Goal: Task Accomplishment & Management: Use online tool/utility

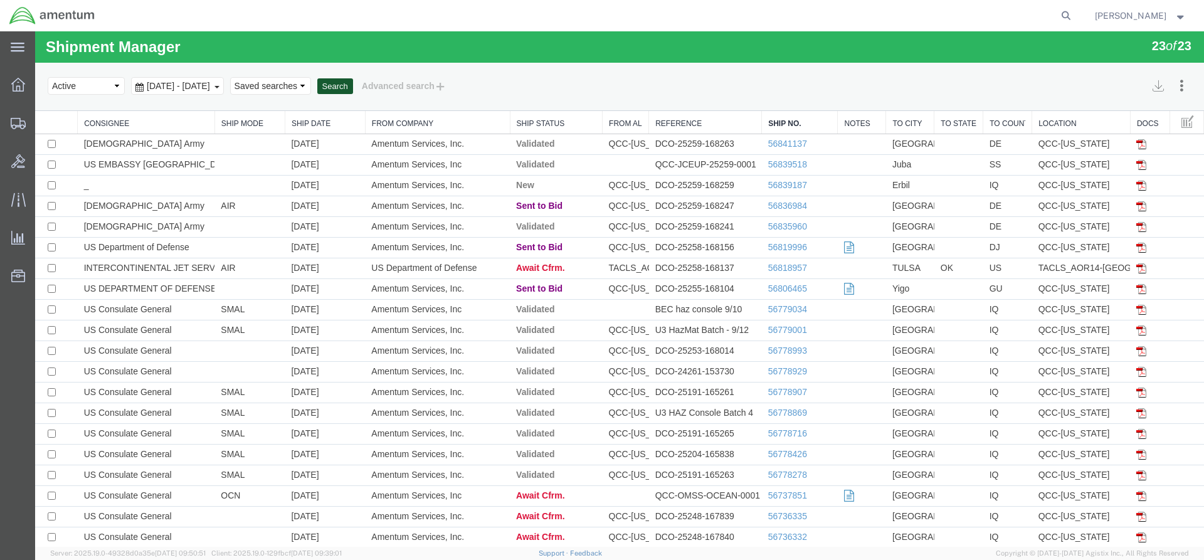
click at [353, 88] on button "Search" at bounding box center [335, 86] width 36 height 16
click at [353, 86] on button "Search" at bounding box center [335, 86] width 36 height 16
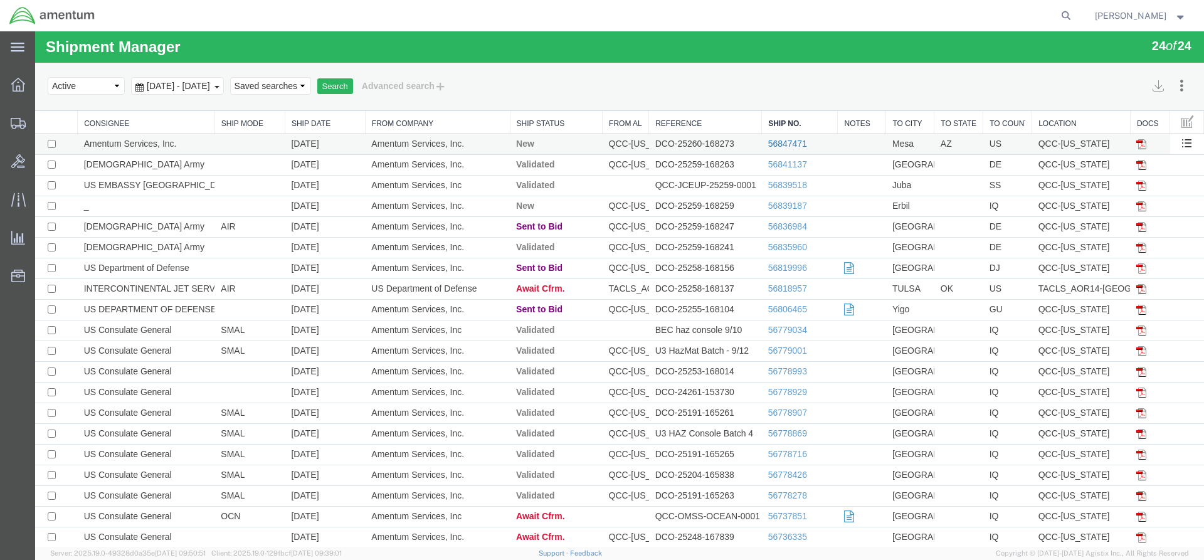
click at [789, 139] on link "56847471" at bounding box center [787, 144] width 39 height 10
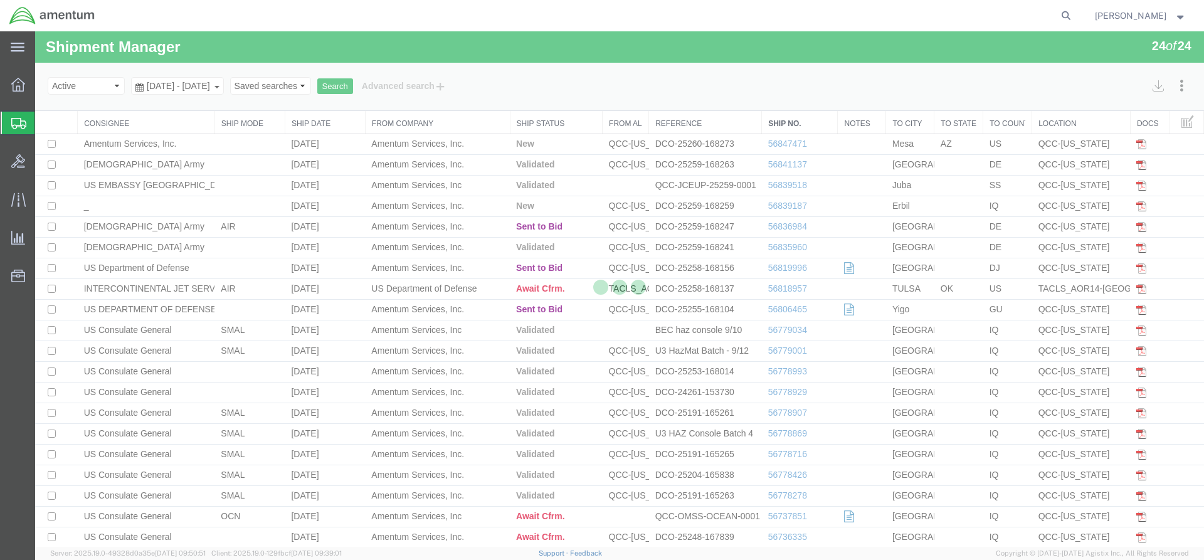
select select "42668"
select select "42689"
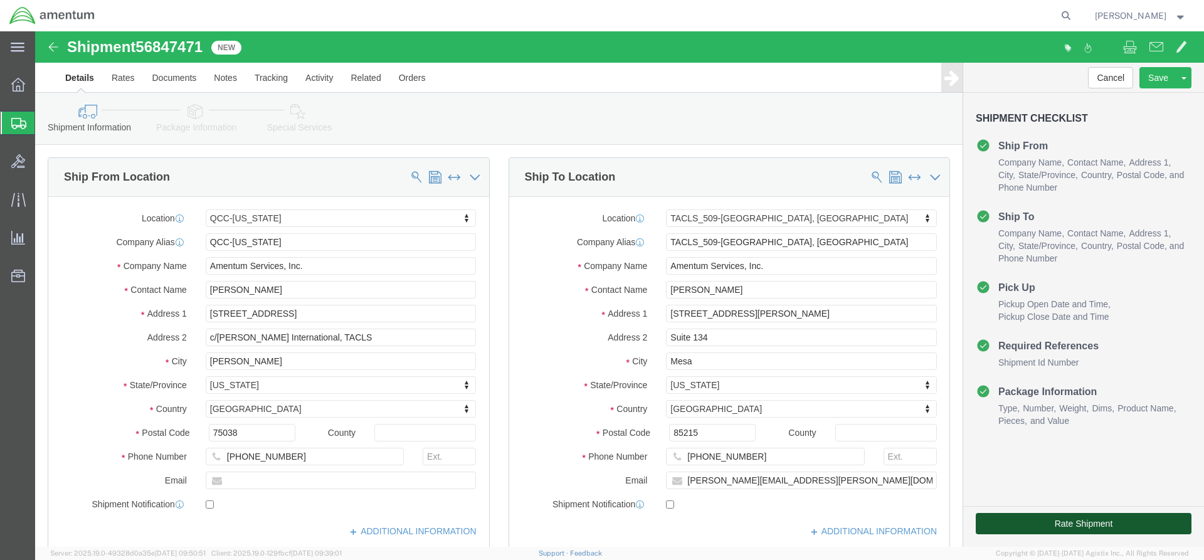
click button "Rate Shipment"
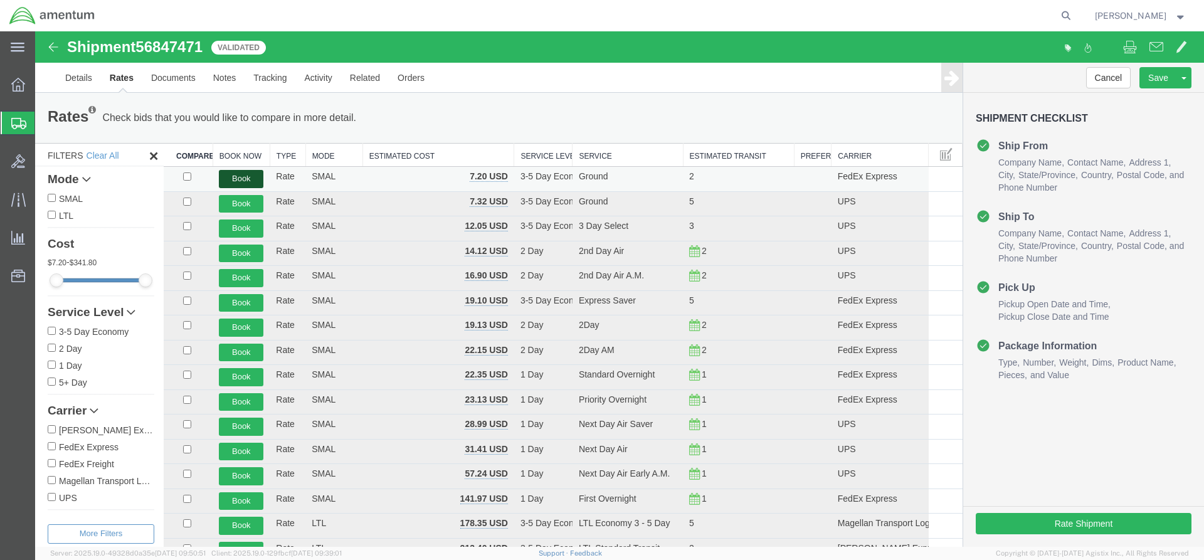
click at [257, 183] on button "Book" at bounding box center [241, 179] width 45 height 18
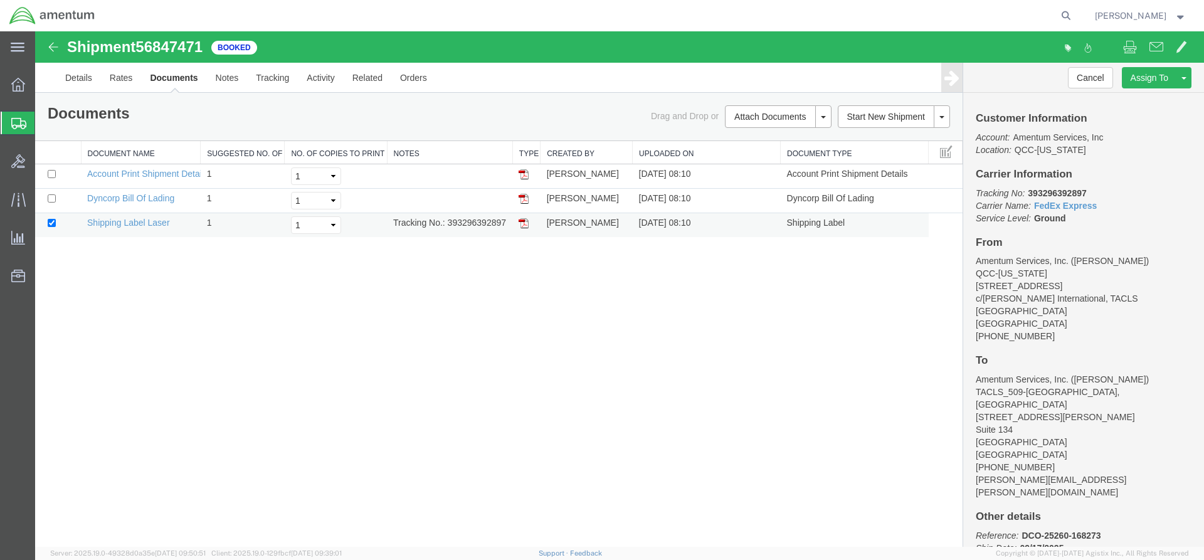
drag, startPoint x: 447, startPoint y: 226, endPoint x: 504, endPoint y: 224, distance: 56.5
click at [508, 228] on td "Tracking No.: 393296392897" at bounding box center [449, 225] width 125 height 24
drag, startPoint x: 48, startPoint y: 233, endPoint x: 524, endPoint y: 219, distance: 477.0
click at [524, 219] on img at bounding box center [524, 223] width 10 height 10
click at [43, 86] on span "Overview" at bounding box center [39, 84] width 9 height 25
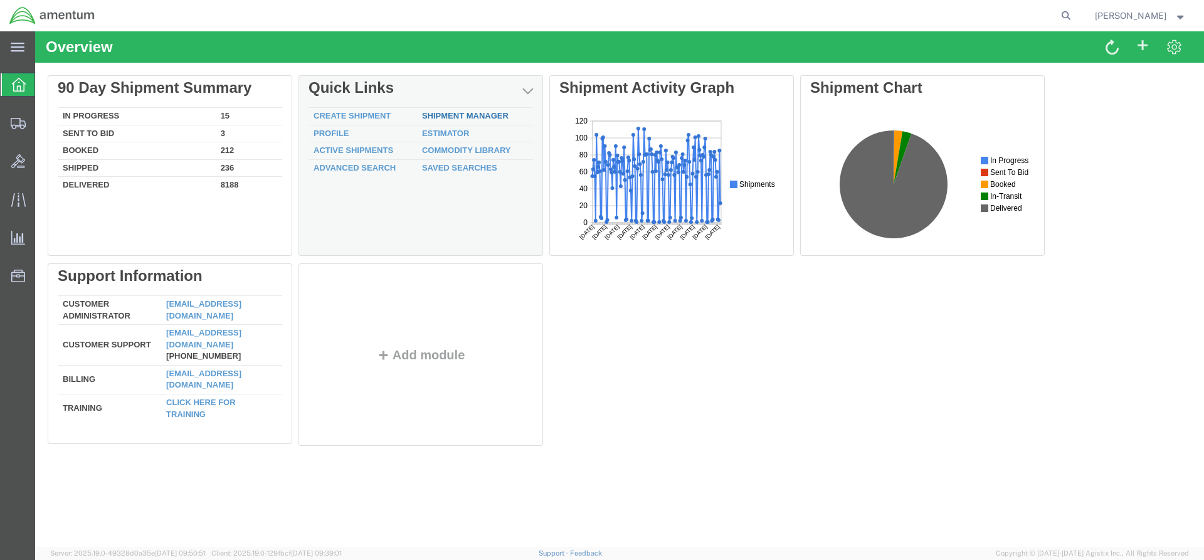
click at [459, 118] on link "Shipment Manager" at bounding box center [465, 115] width 87 height 9
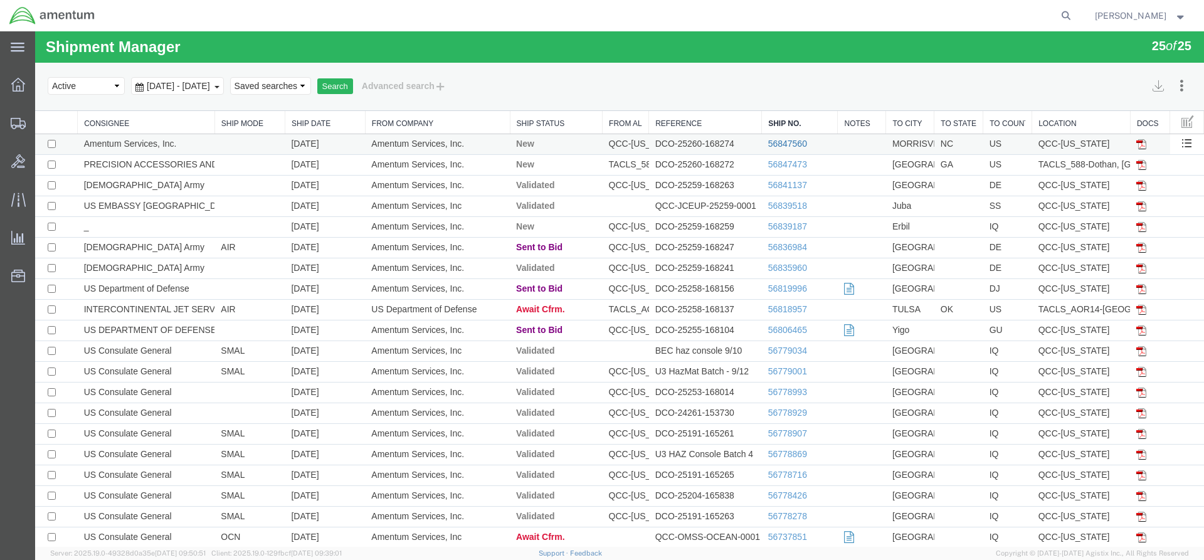
click at [788, 141] on link "56847560" at bounding box center [787, 144] width 39 height 10
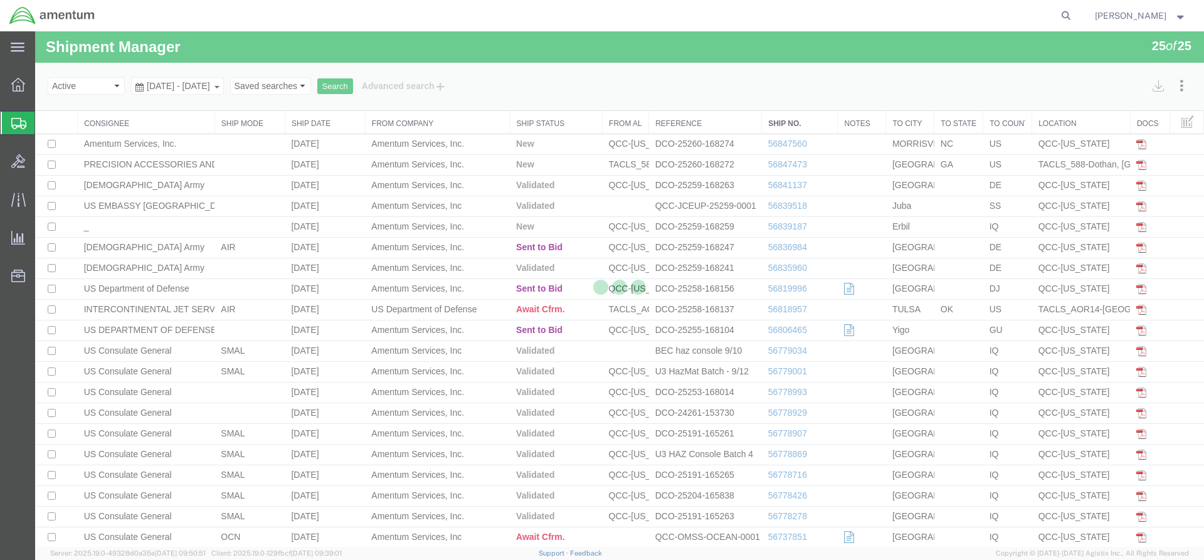
select select "42668"
select select "44372"
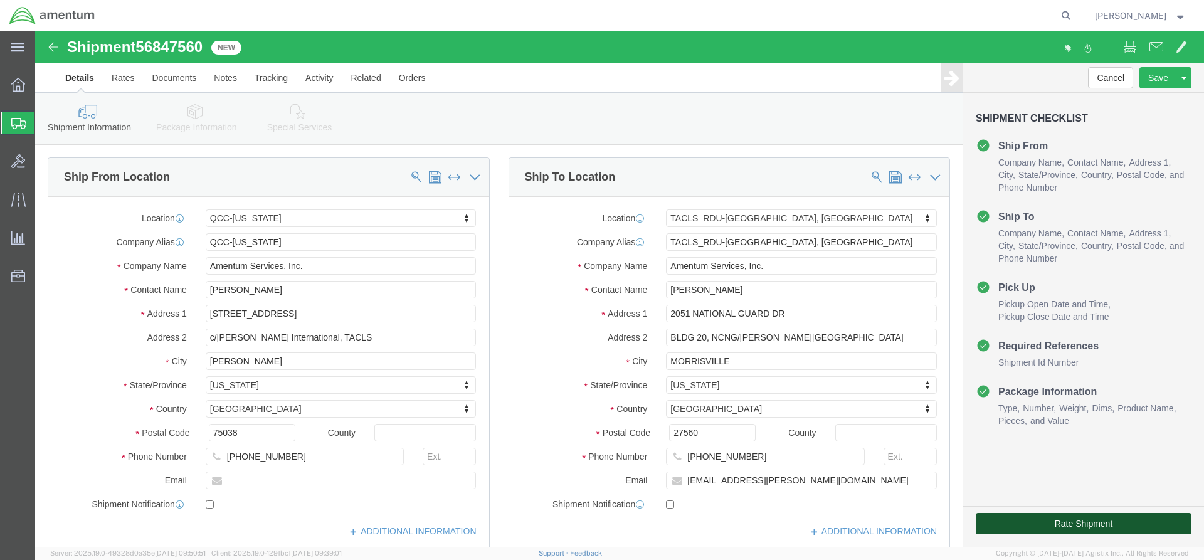
click button "Rate Shipment"
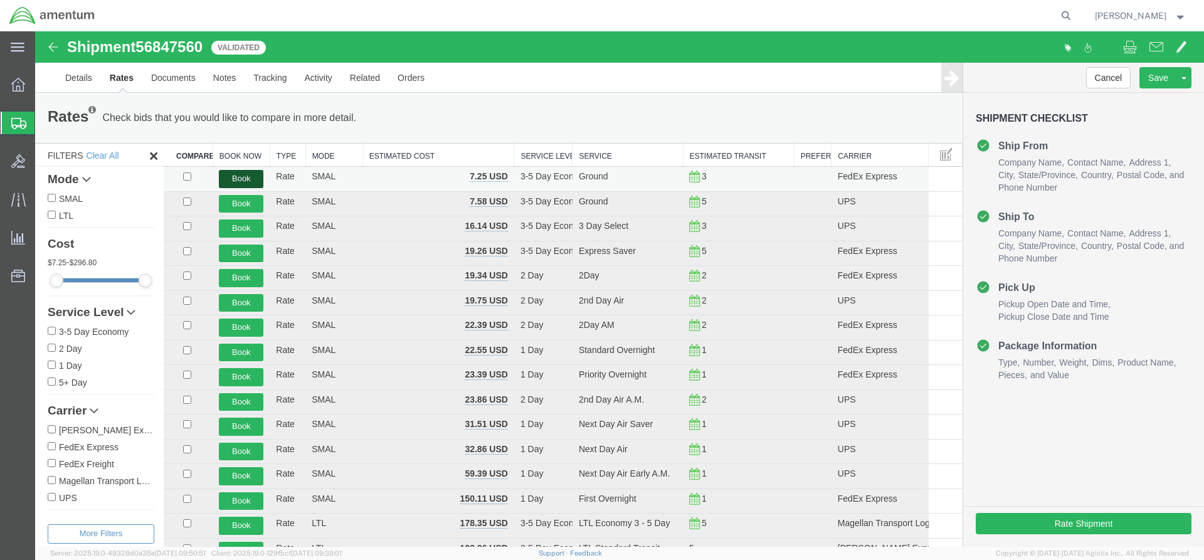
click at [252, 179] on button "Book" at bounding box center [241, 179] width 45 height 18
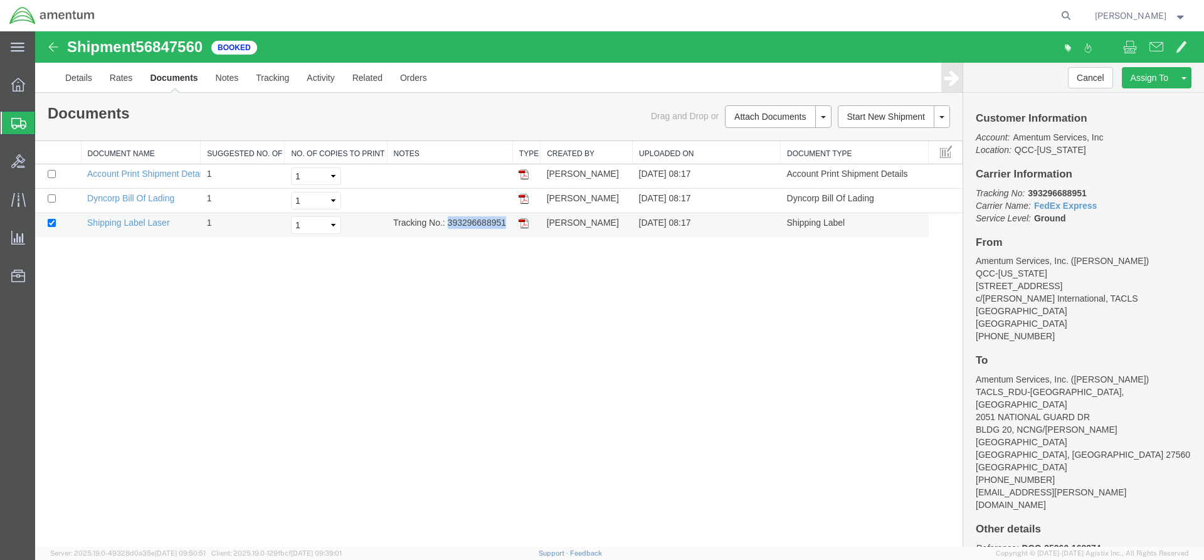
drag, startPoint x: 449, startPoint y: 223, endPoint x: 502, endPoint y: 224, distance: 54.0
click at [506, 226] on td "Tracking No.: 393296688951" at bounding box center [449, 225] width 125 height 24
copy td "393296688951"
click at [524, 228] on img at bounding box center [524, 223] width 10 height 10
click at [43, 85] on span "Overview" at bounding box center [39, 84] width 9 height 25
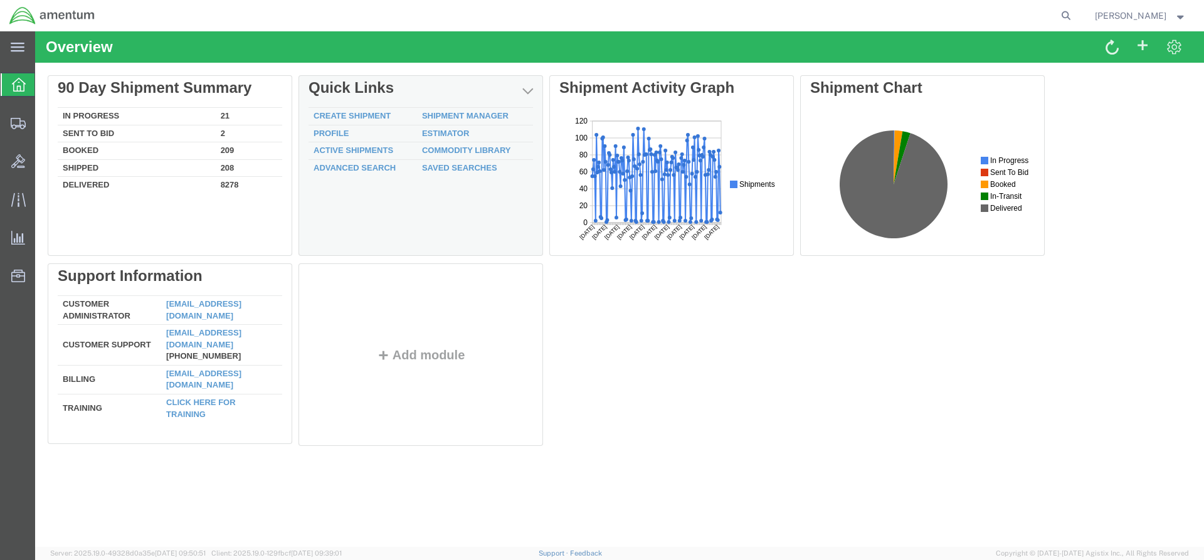
click at [442, 121] on td "Shipment Manager" at bounding box center [475, 117] width 116 height 18
click at [448, 115] on link "Shipment Manager" at bounding box center [465, 115] width 87 height 9
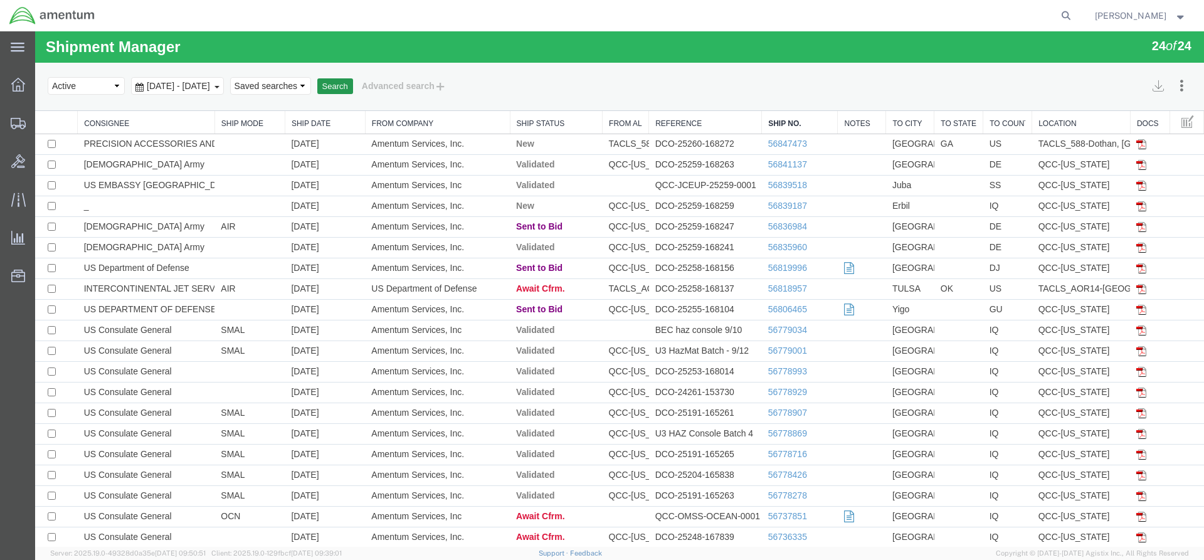
click at [353, 88] on button "Search" at bounding box center [335, 86] width 36 height 16
click at [782, 145] on link "56847711" at bounding box center [787, 144] width 39 height 10
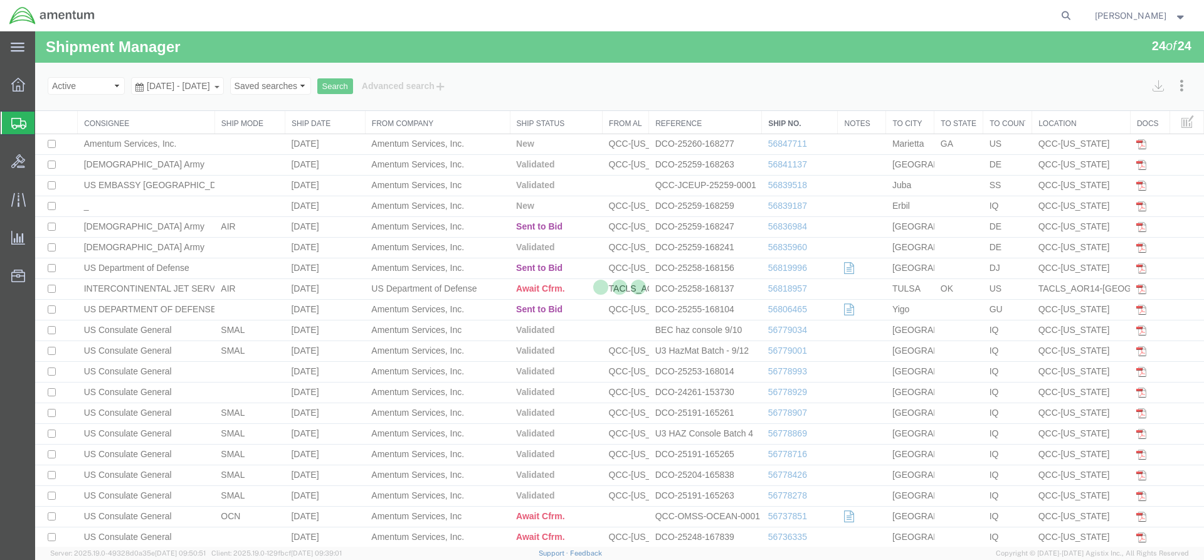
select select "42668"
select select "42748"
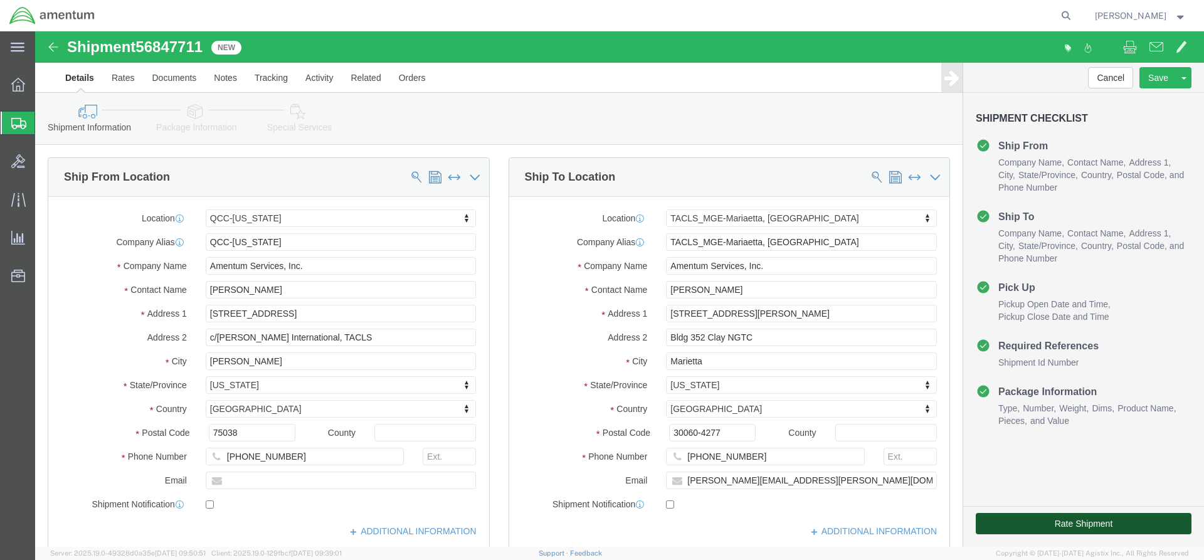
click button "Rate Shipment"
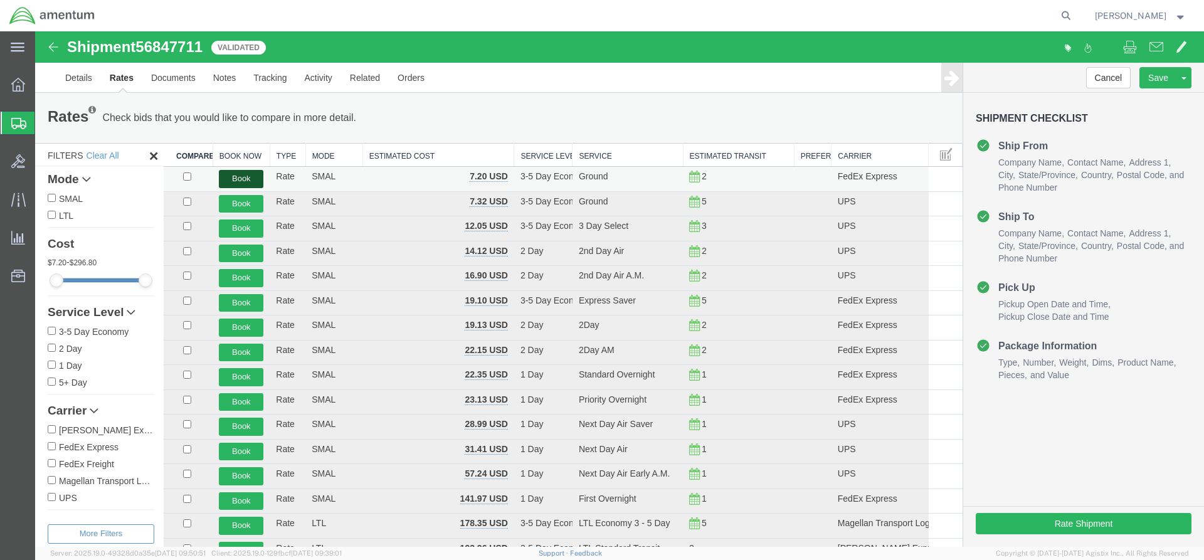
click at [241, 180] on button "Book" at bounding box center [241, 179] width 45 height 18
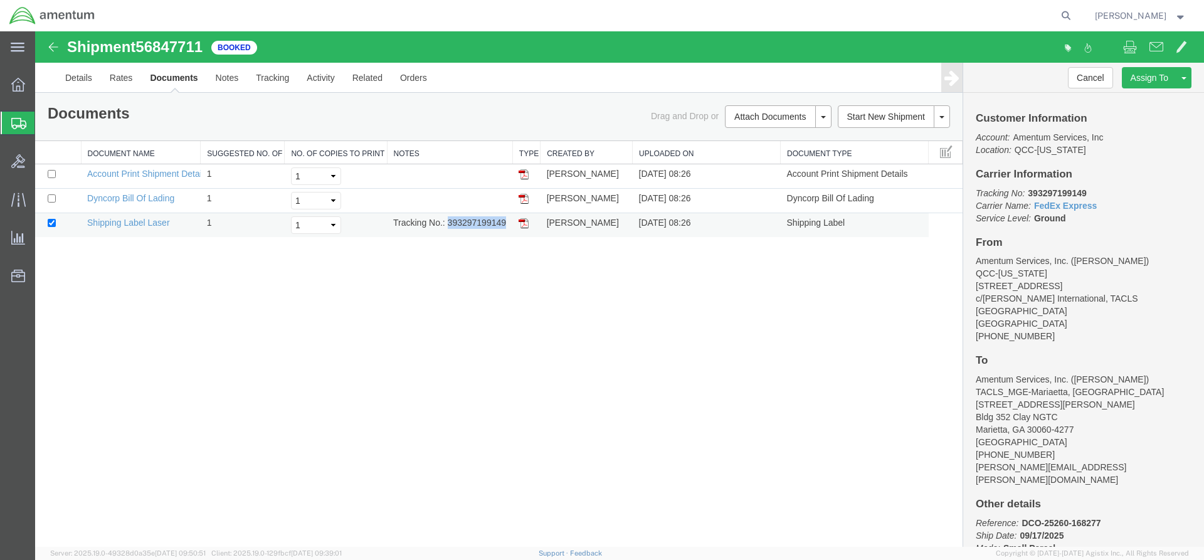
drag, startPoint x: 449, startPoint y: 221, endPoint x: 501, endPoint y: 223, distance: 52.7
click at [505, 226] on td "Tracking No.: 393297199149" at bounding box center [449, 225] width 125 height 24
copy td "393297199149"
drag, startPoint x: 57, startPoint y: 255, endPoint x: 527, endPoint y: 221, distance: 471.0
click at [527, 221] on img at bounding box center [524, 223] width 10 height 10
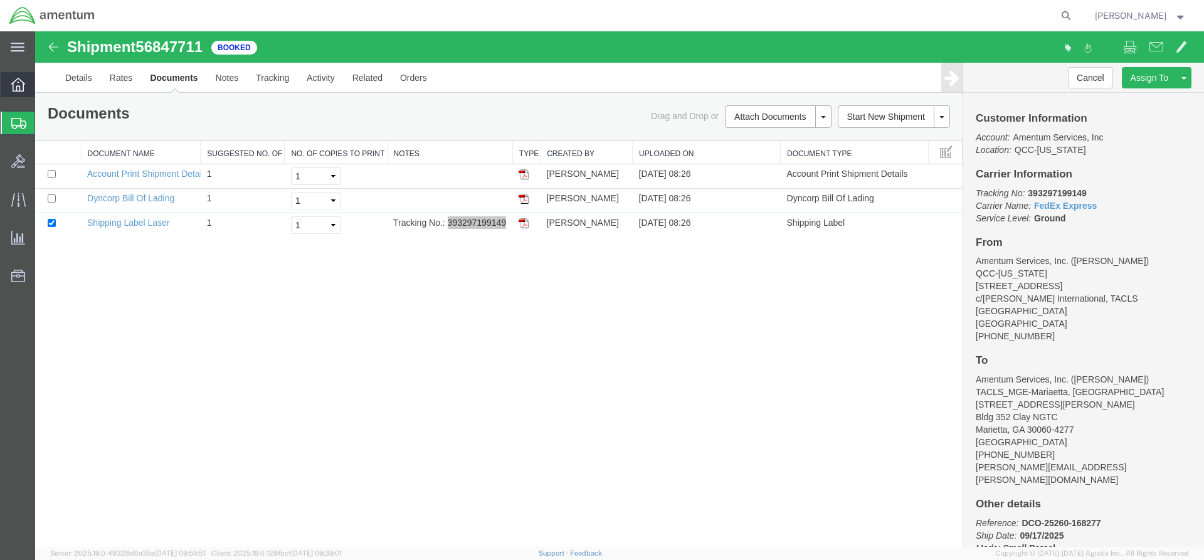
click at [19, 83] on icon at bounding box center [18, 85] width 14 height 14
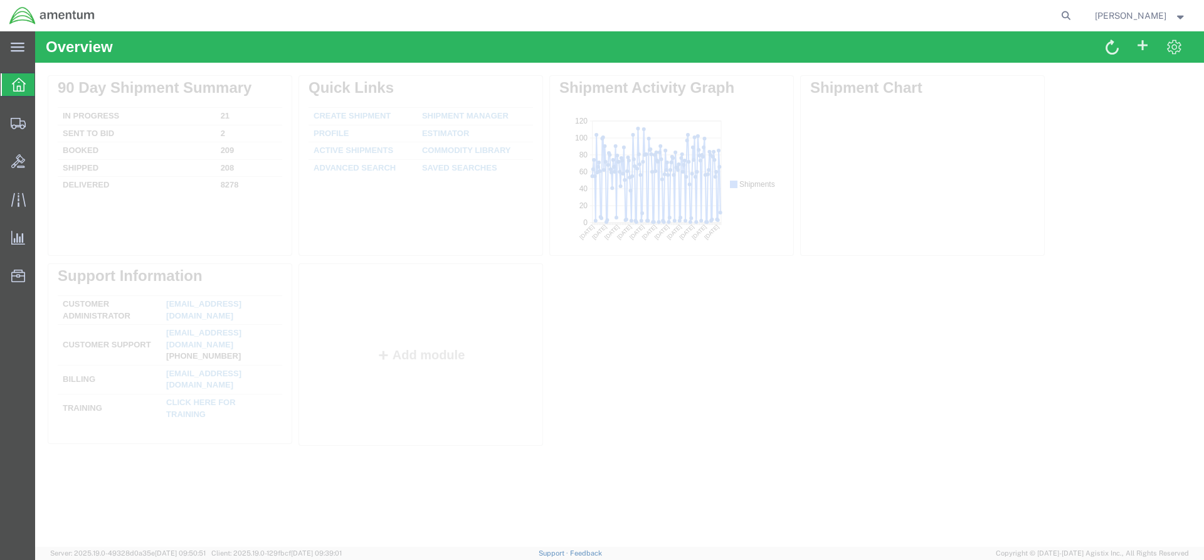
click at [45, 88] on span "Overview" at bounding box center [40, 84] width 10 height 25
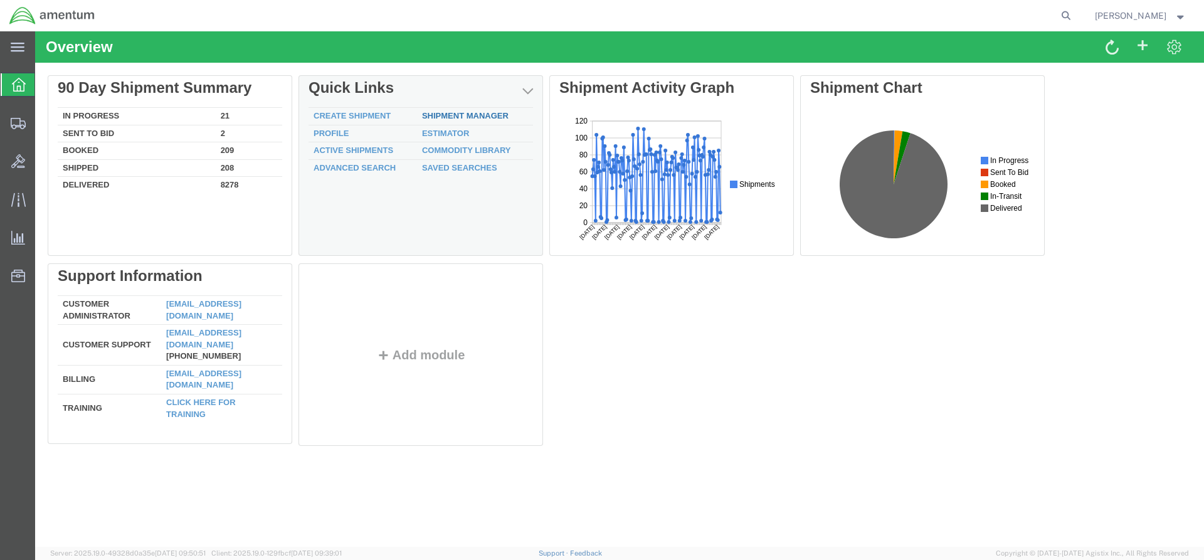
click at [433, 116] on link "Shipment Manager" at bounding box center [465, 115] width 87 height 9
